Goal: Check status

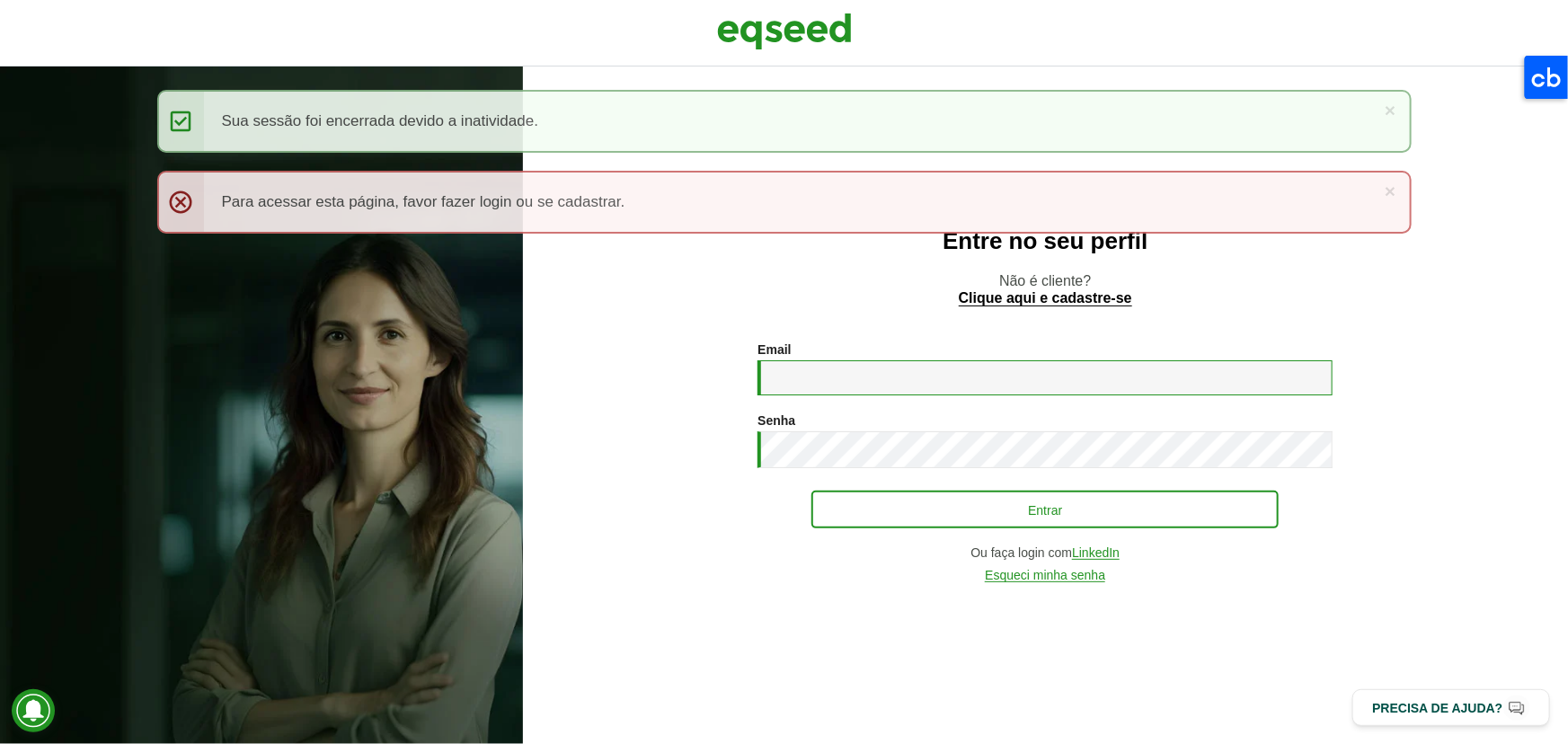
type input "**********"
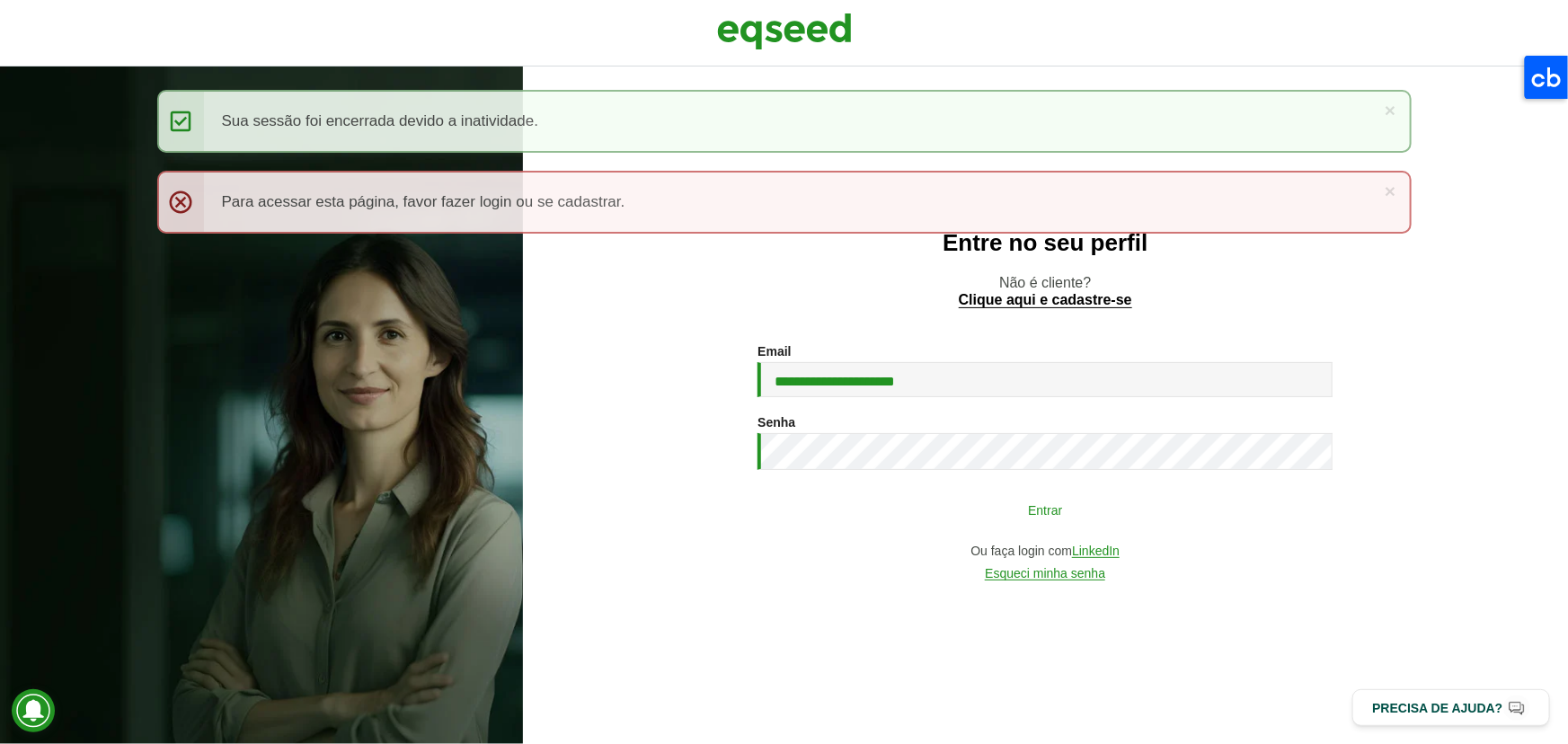
click at [998, 524] on button "Entrar" at bounding box center [1044, 509] width 468 height 34
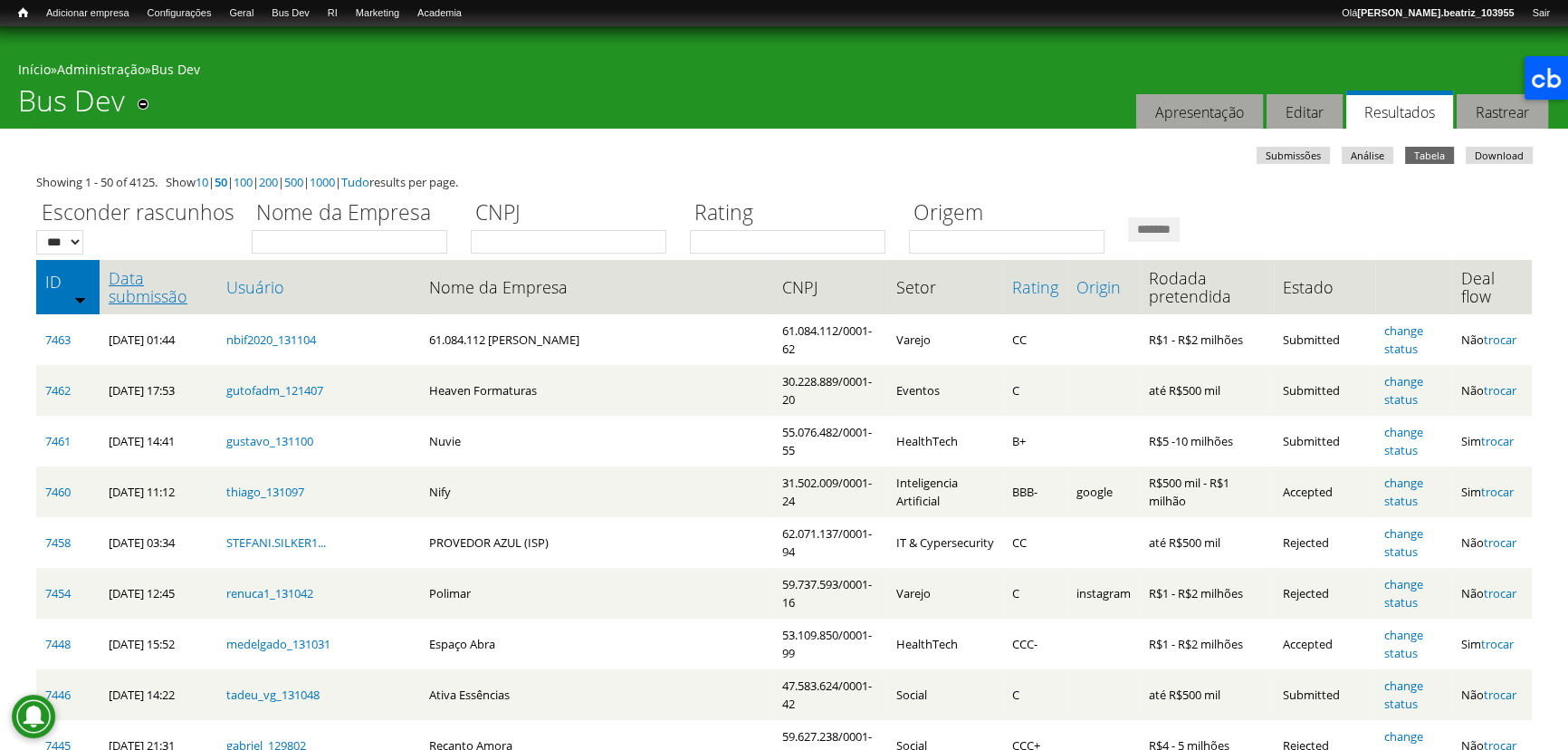
click at [181, 294] on link "Data submissão" at bounding box center [159, 287] width 99 height 37
